Goal: Task Accomplishment & Management: Manage account settings

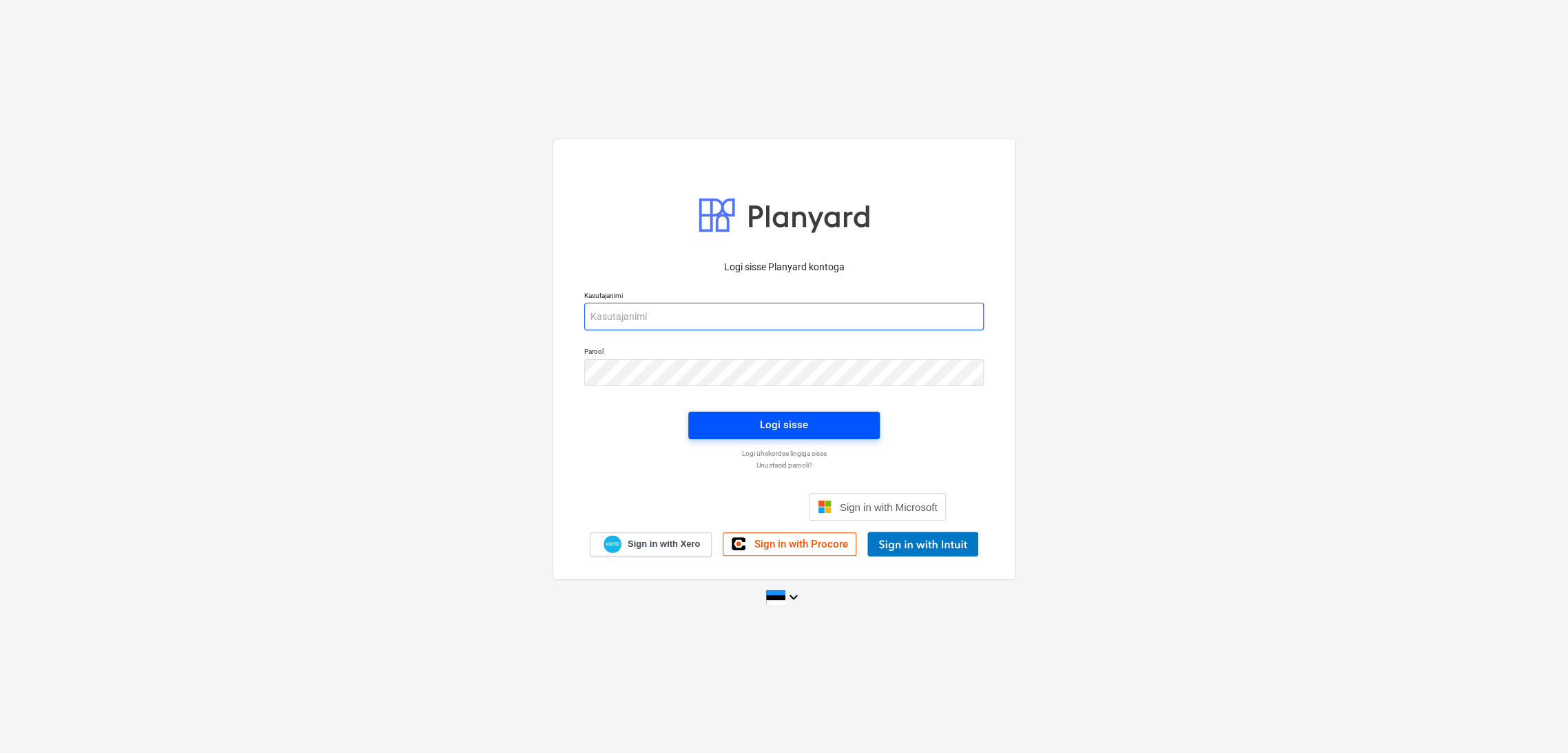
type input "[EMAIL_ADDRESS][DOMAIN_NAME]"
click at [782, 422] on div "Logi sisse" at bounding box center [784, 425] width 48 height 18
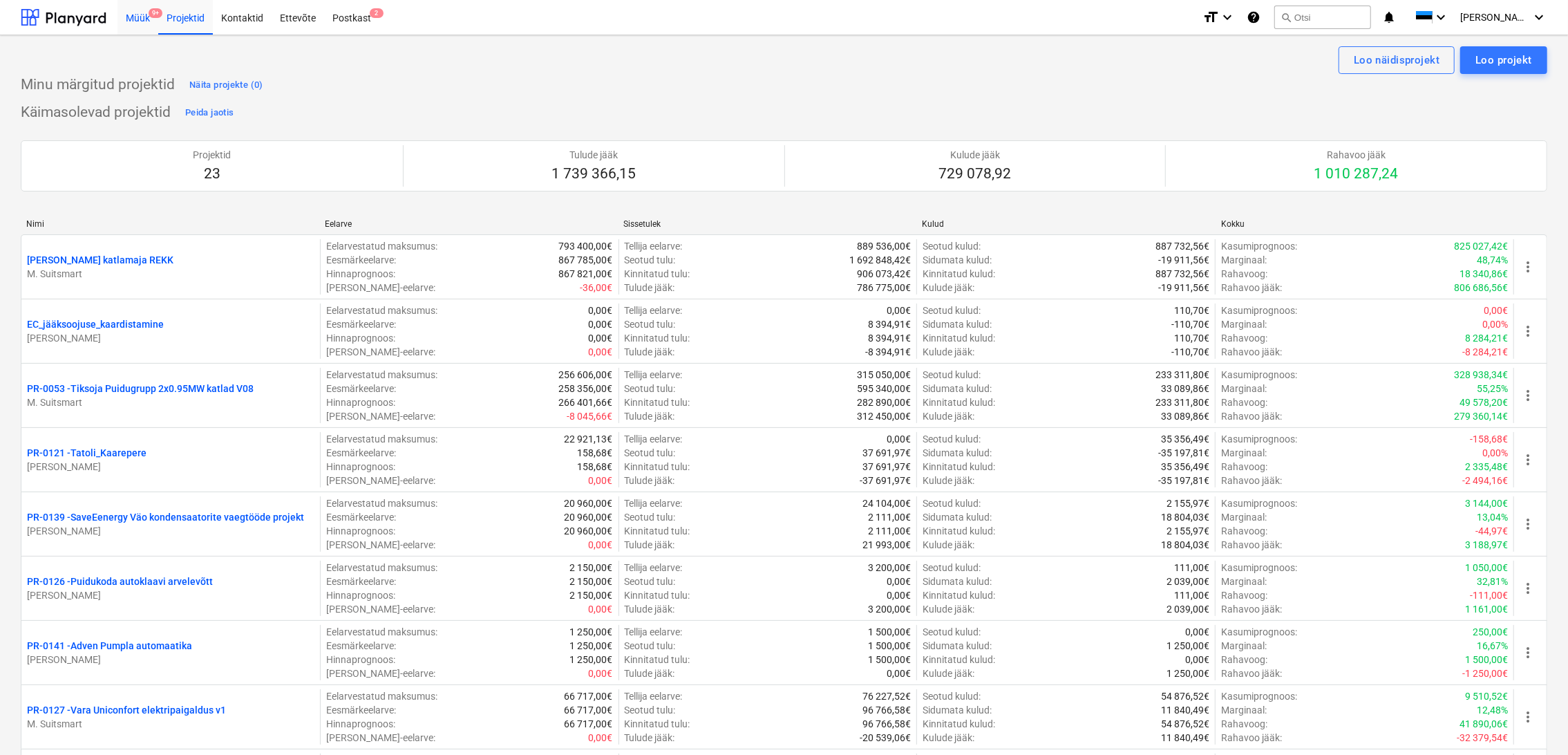
click at [144, 21] on div "Müük 9+" at bounding box center [138, 16] width 40 height 35
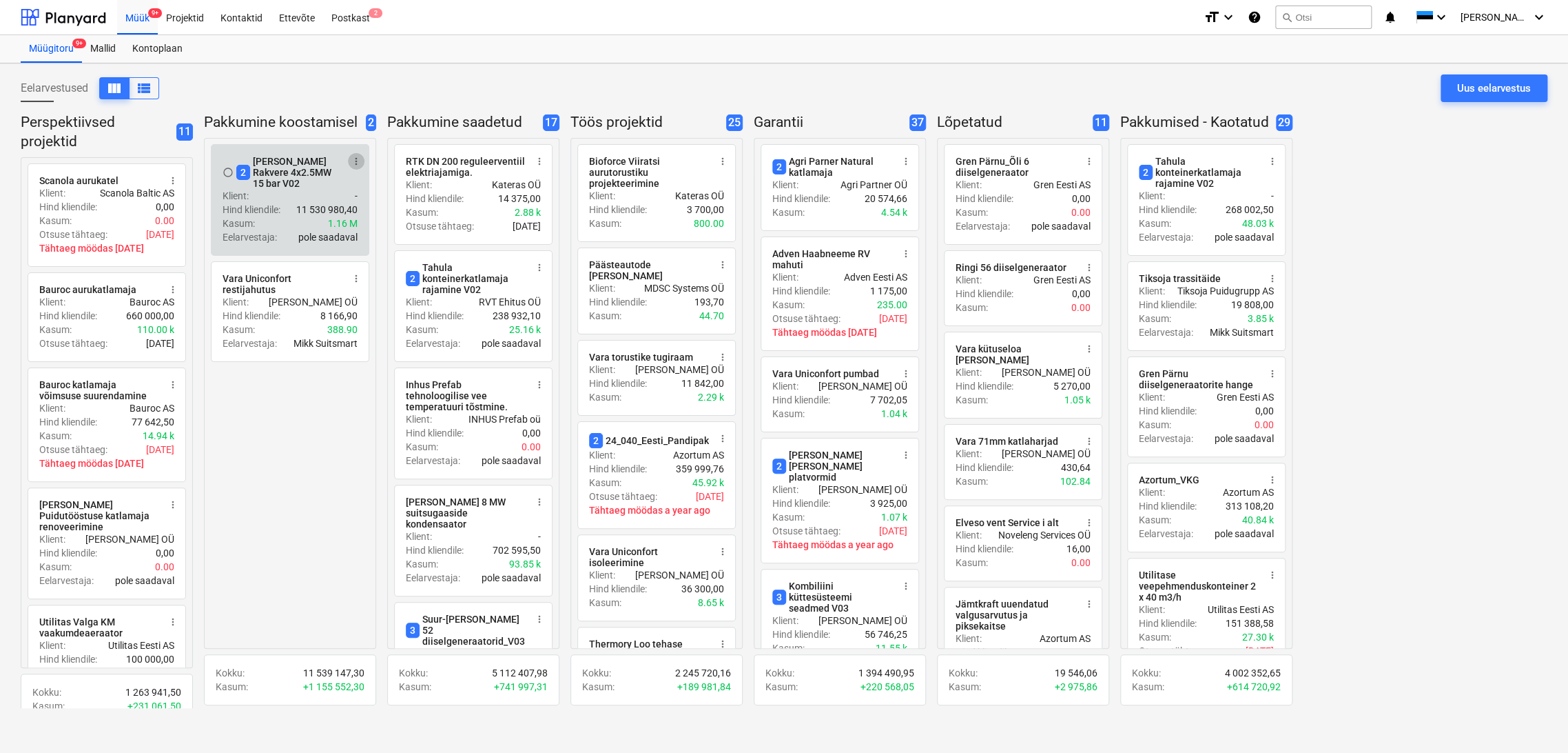
click at [354, 158] on span "more_vert" at bounding box center [356, 161] width 11 height 11
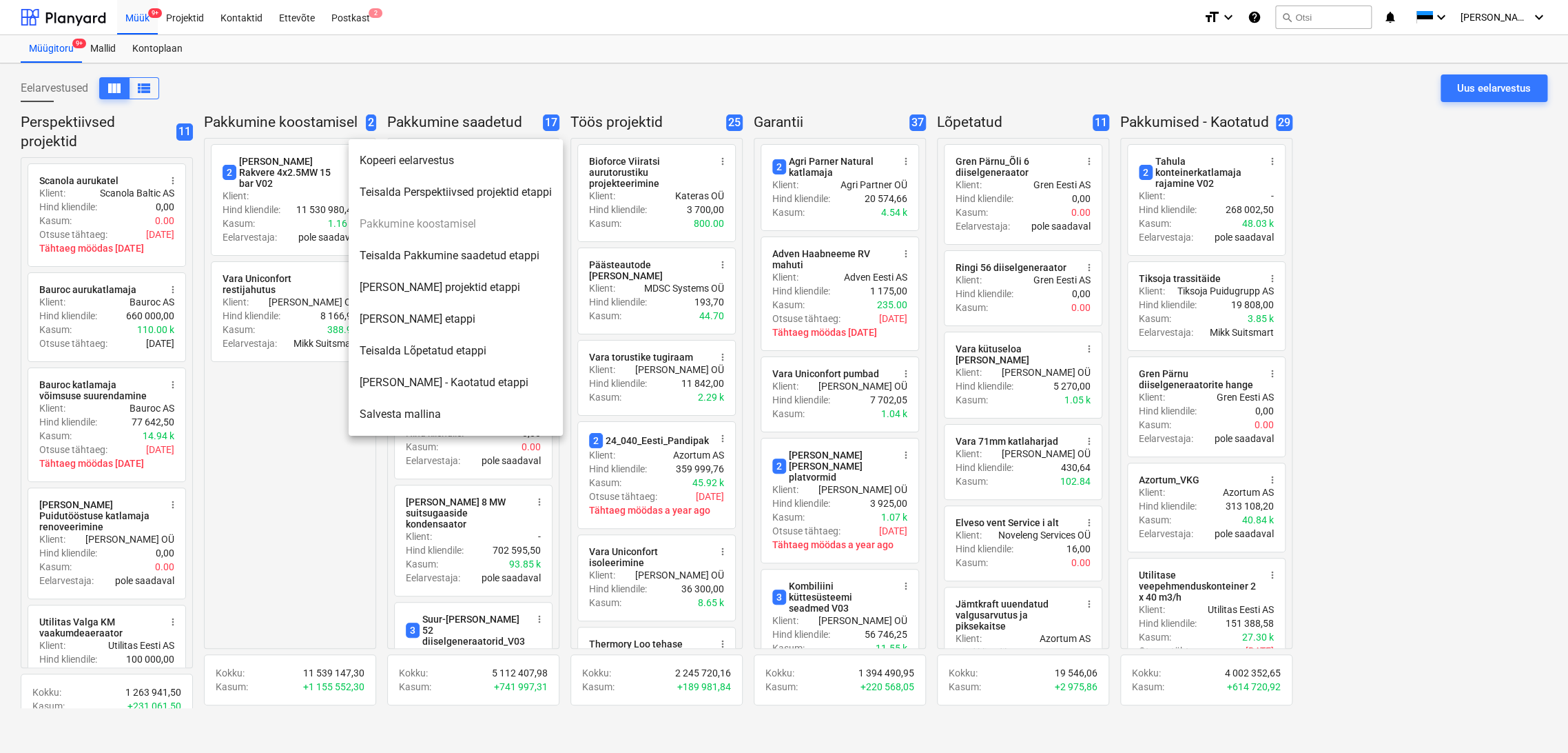
click at [445, 255] on li "Teisalda Pakkumine saadetud etappi" at bounding box center [456, 256] width 214 height 32
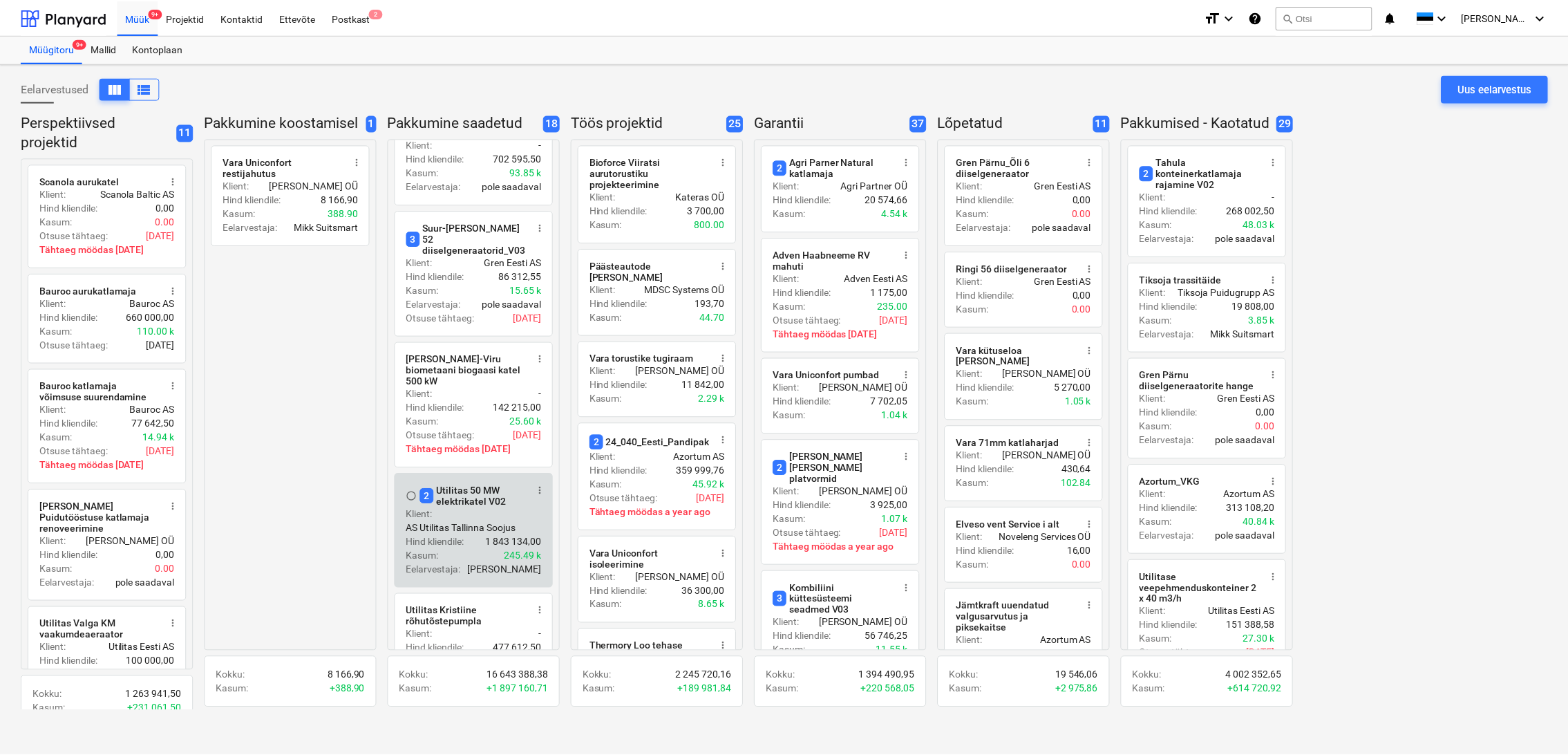
scroll to position [537, 0]
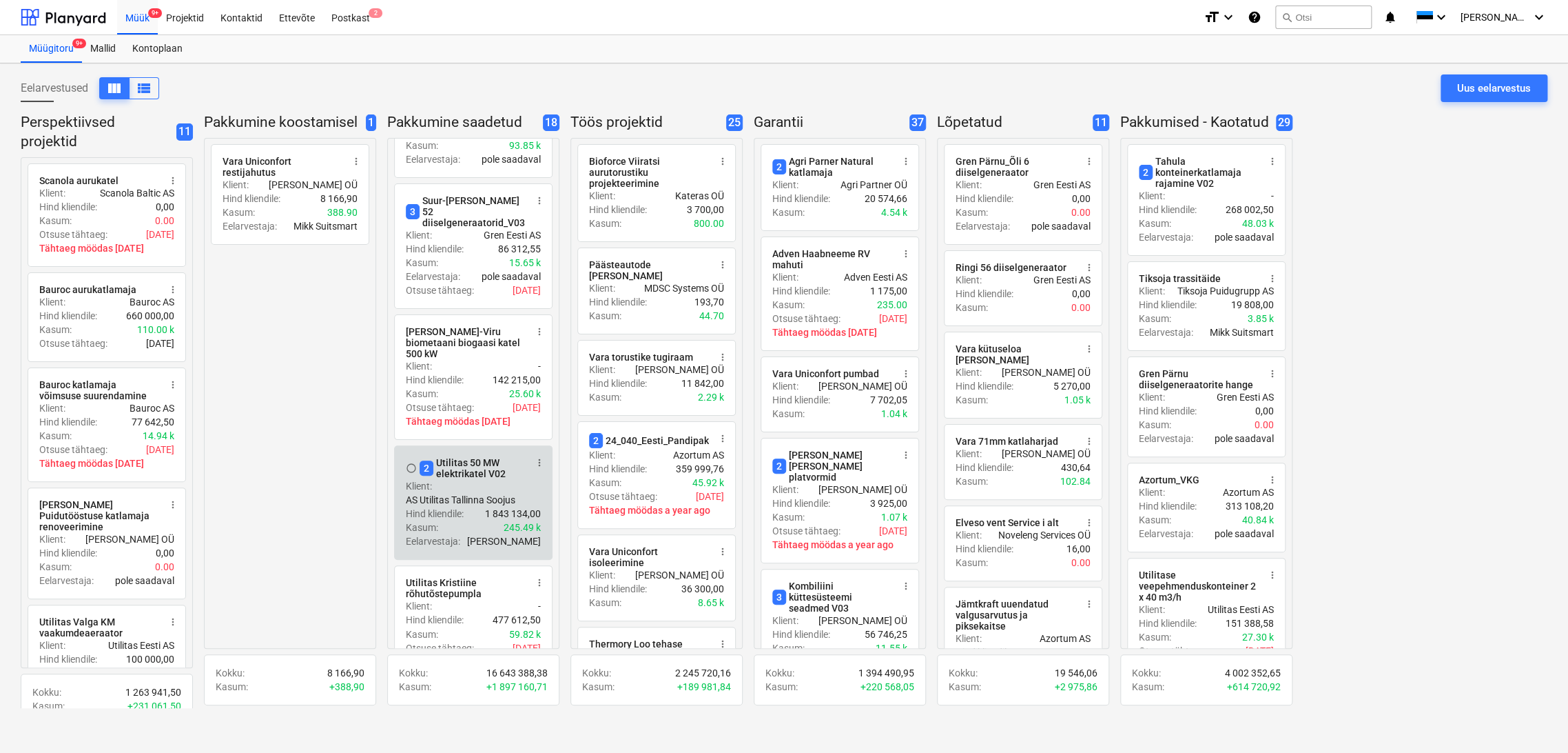
click at [477, 493] on p "AS Utilitas Tallinna Soojus" at bounding box center [460, 500] width 110 height 14
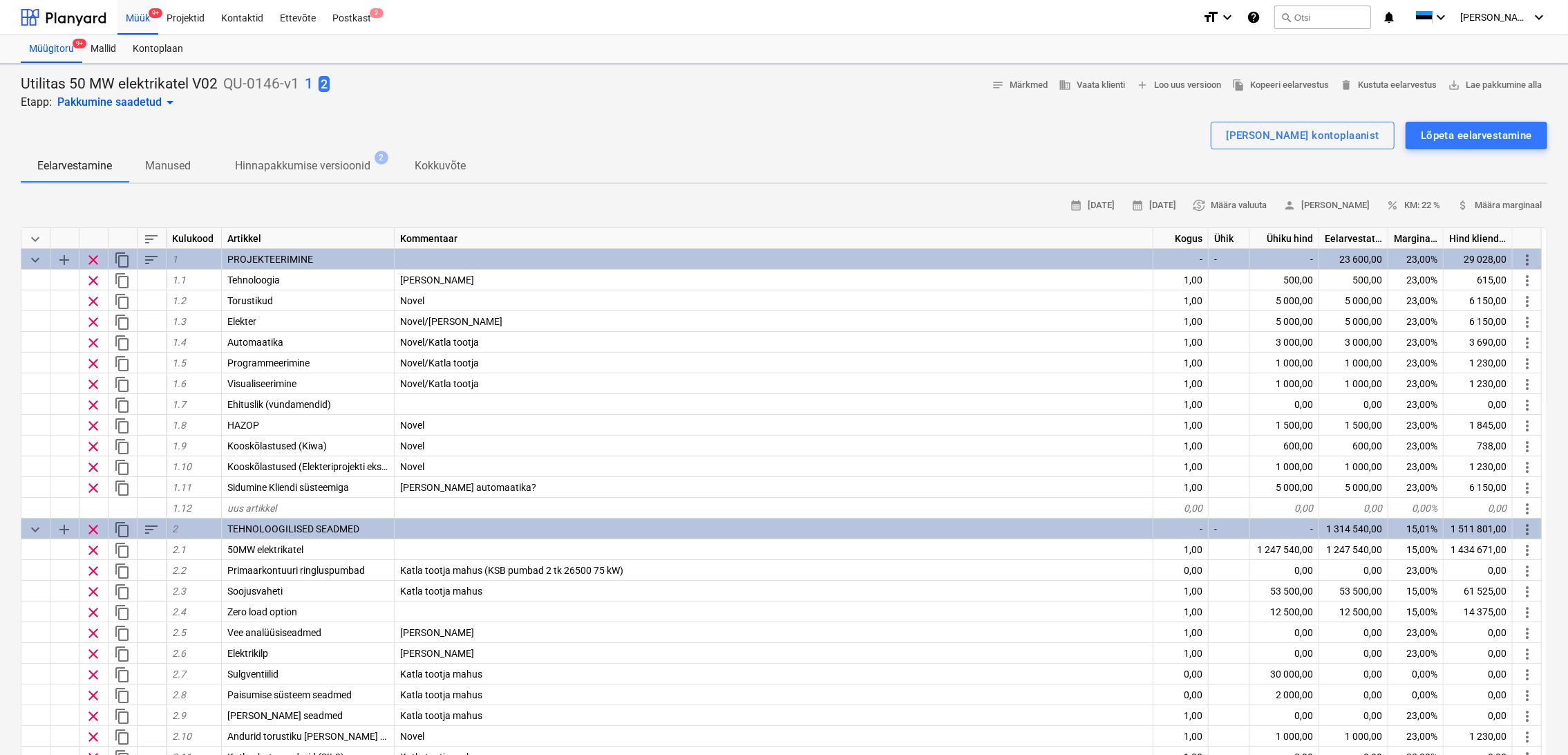
type textarea "x"
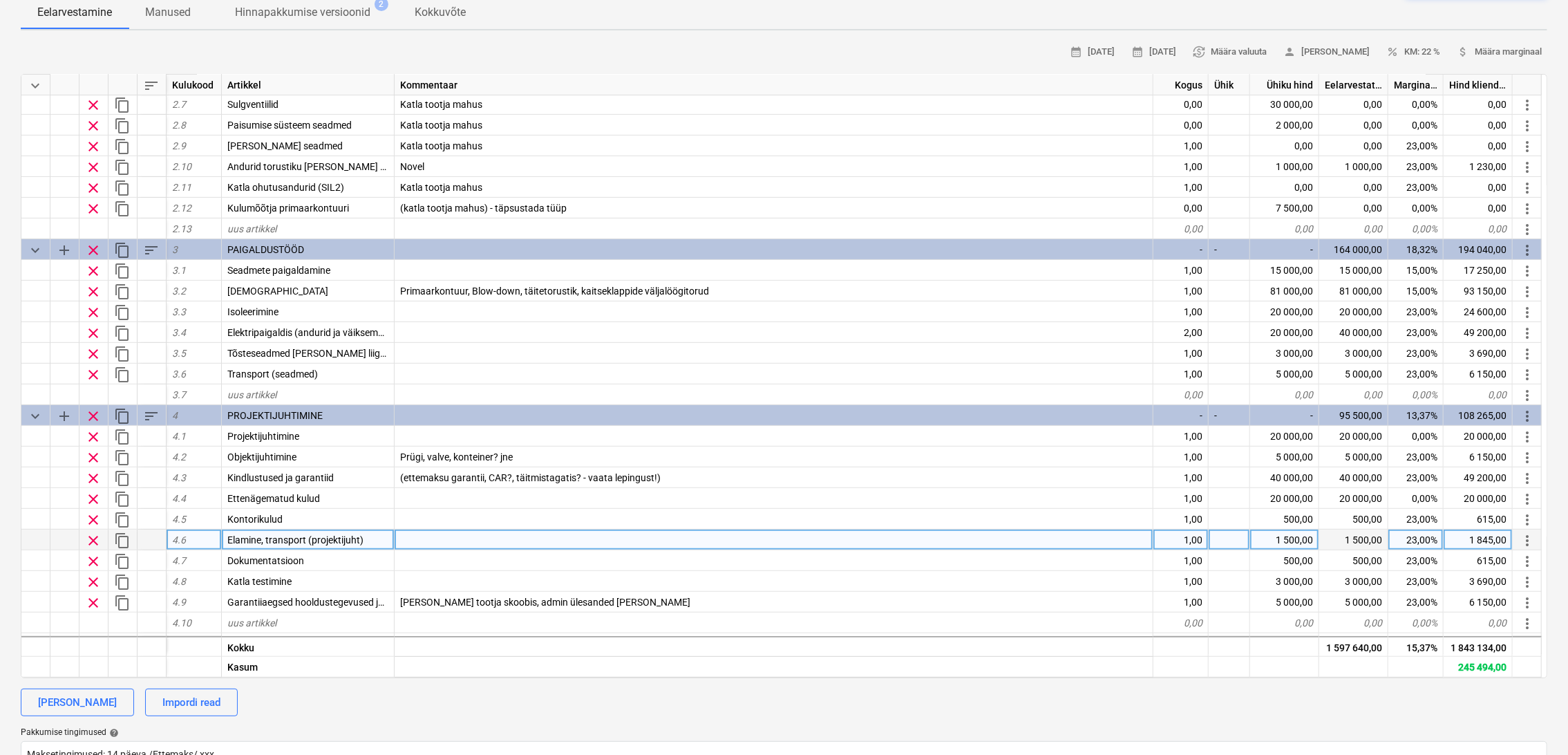
scroll to position [434, 0]
